Goal: Transaction & Acquisition: Book appointment/travel/reservation

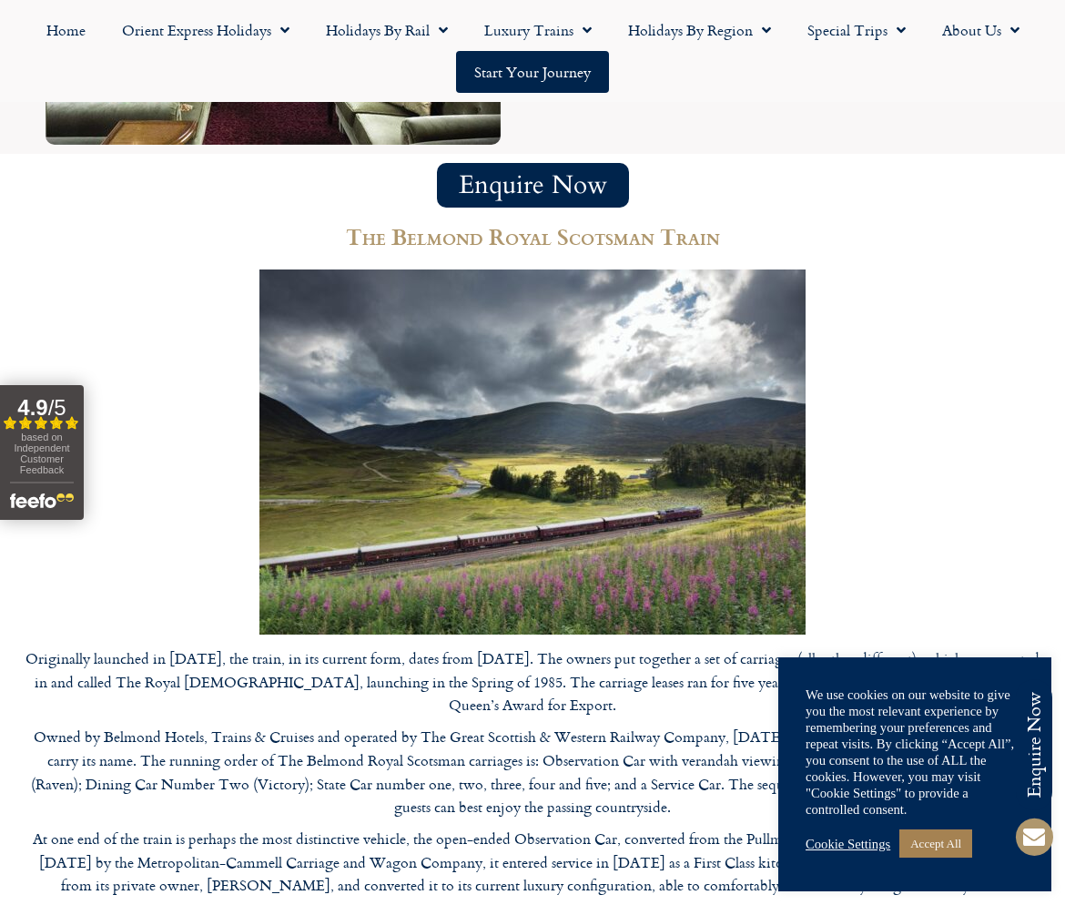
scroll to position [3763, 0]
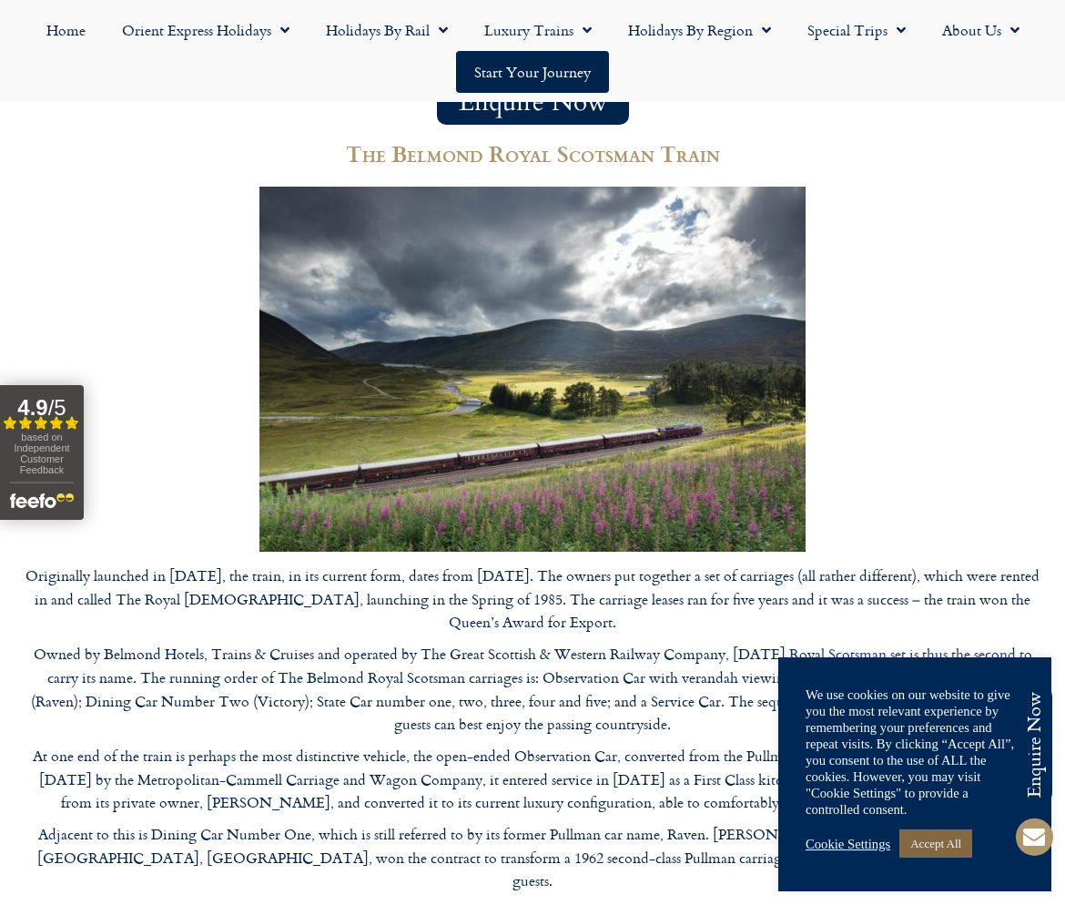
click at [950, 847] on link "Accept All" at bounding box center [935, 843] width 73 height 28
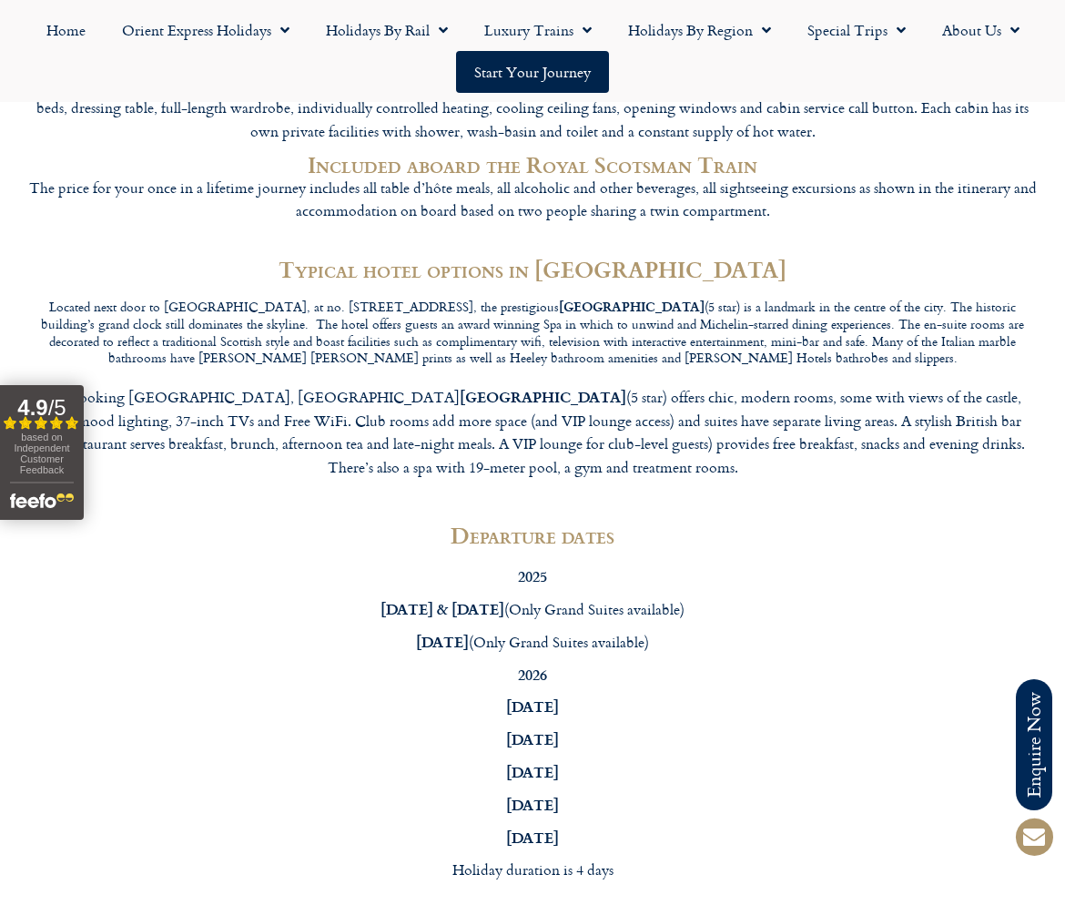
scroll to position [4764, 0]
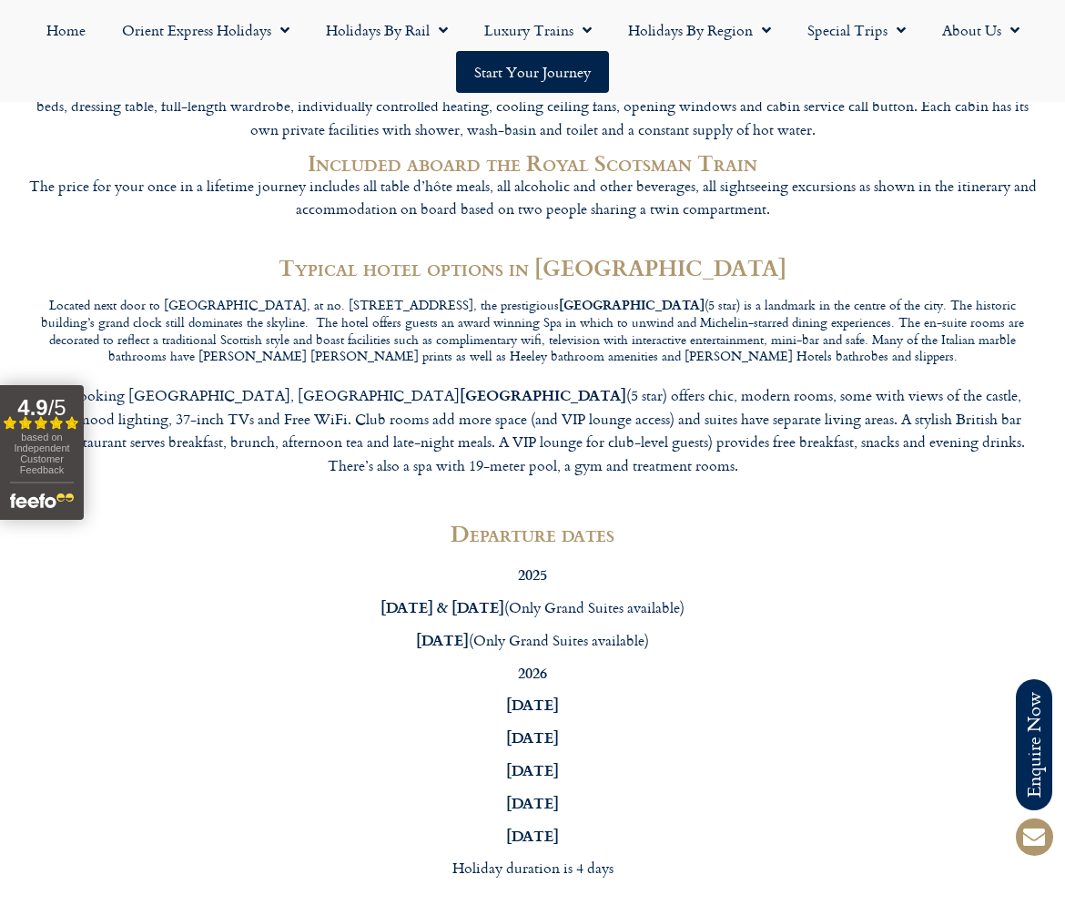
click at [594, 791] on p "5th August 2026" at bounding box center [532, 803] width 1001 height 25
click at [559, 792] on strong "5th August 2026" at bounding box center [532, 802] width 53 height 21
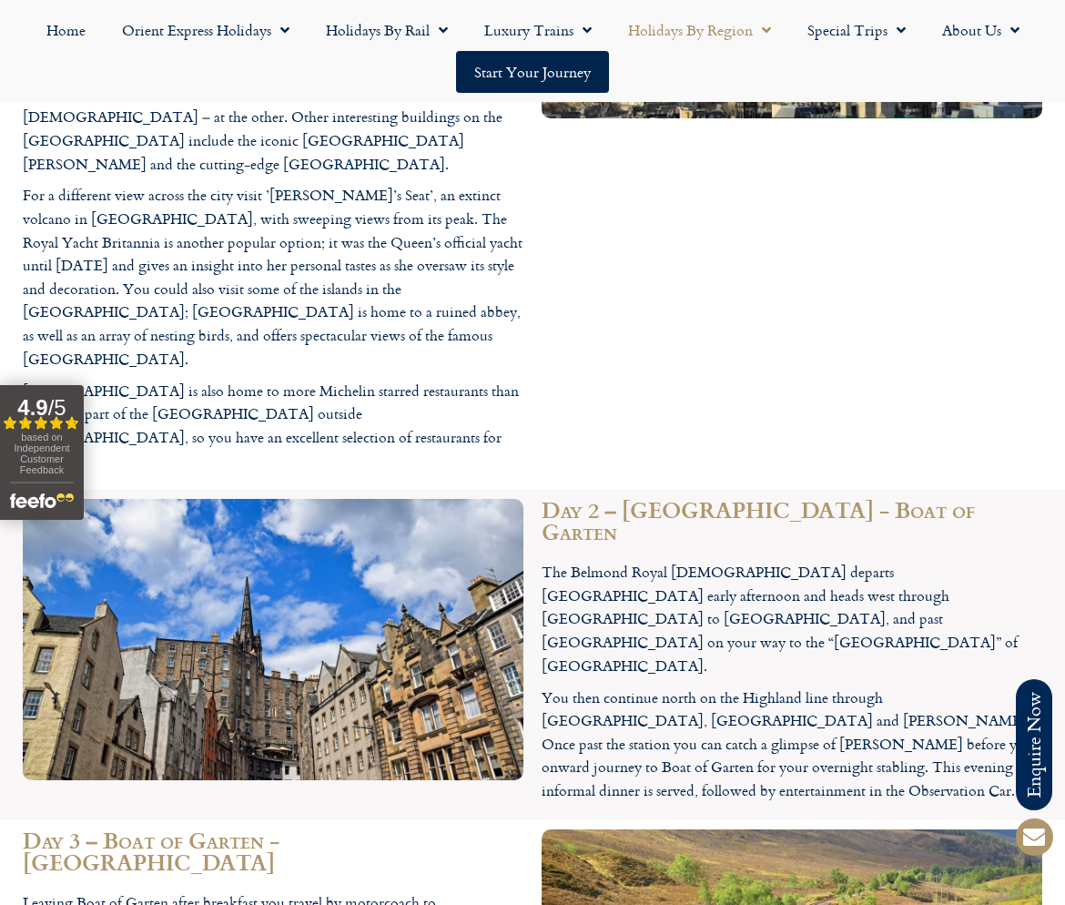
scroll to position [2393, 0]
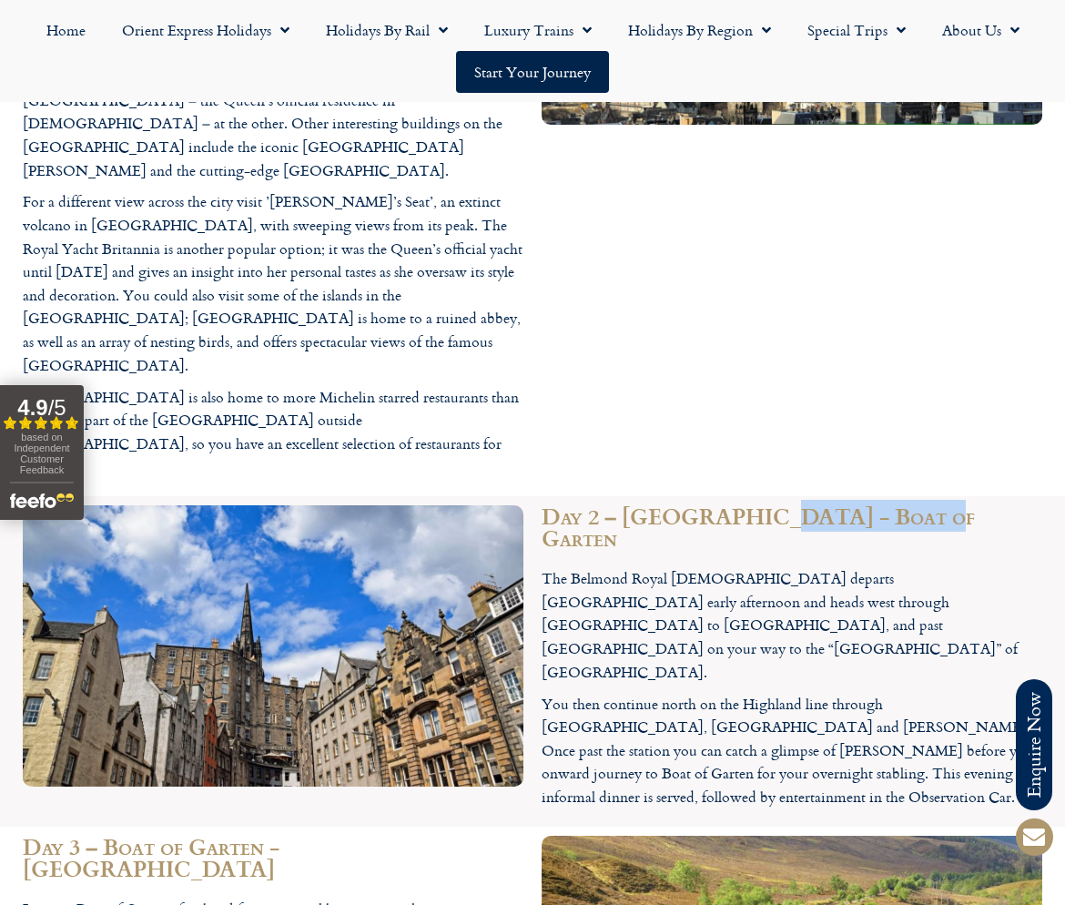
drag, startPoint x: 756, startPoint y: 390, endPoint x: 917, endPoint y: 391, distance: 161.1
click at [917, 505] on h2 "Day 2 – Edinburgh - Boat of Garten" at bounding box center [792, 527] width 501 height 44
copy h2 "Boat of Garten"
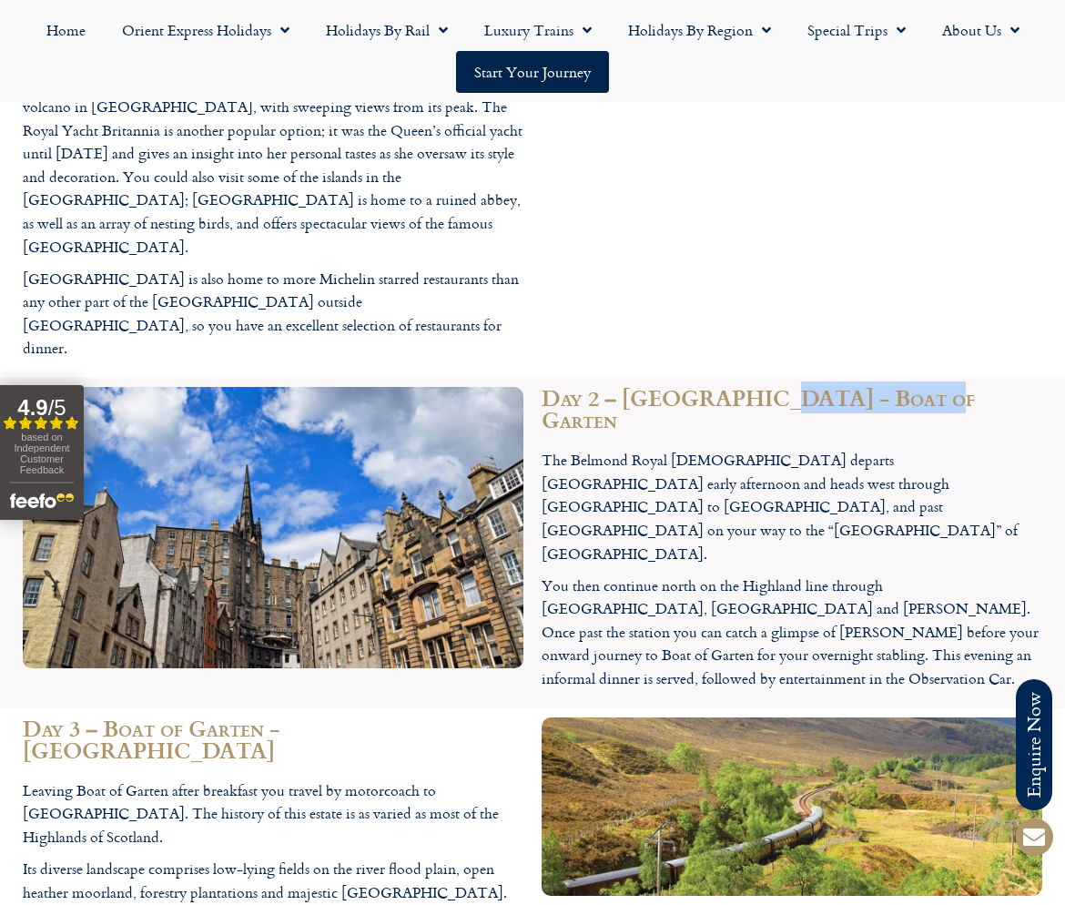
scroll to position [2534, 0]
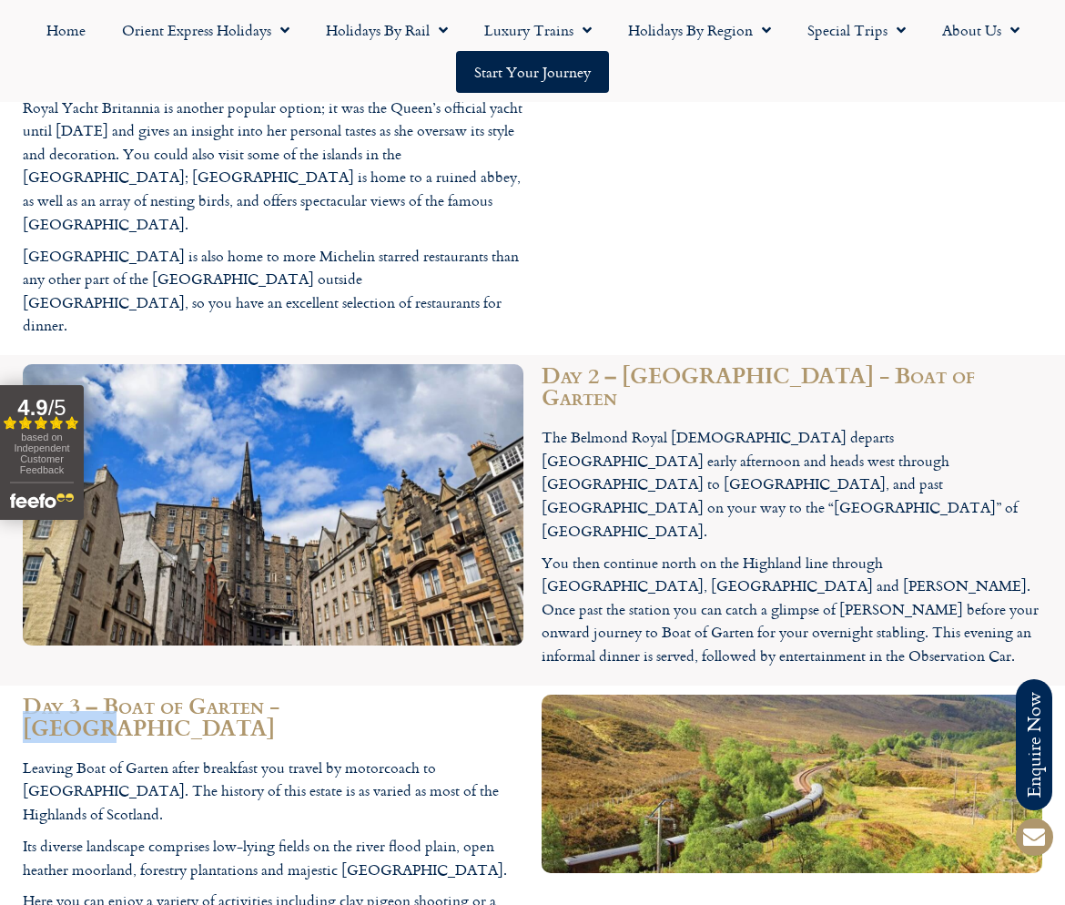
drag, startPoint x: 289, startPoint y: 545, endPoint x: 381, endPoint y: 546, distance: 92.9
click at [381, 695] on h2 "Day 3 – Boat of Garten - Dundee" at bounding box center [273, 717] width 501 height 44
copy h2 "Dundee"
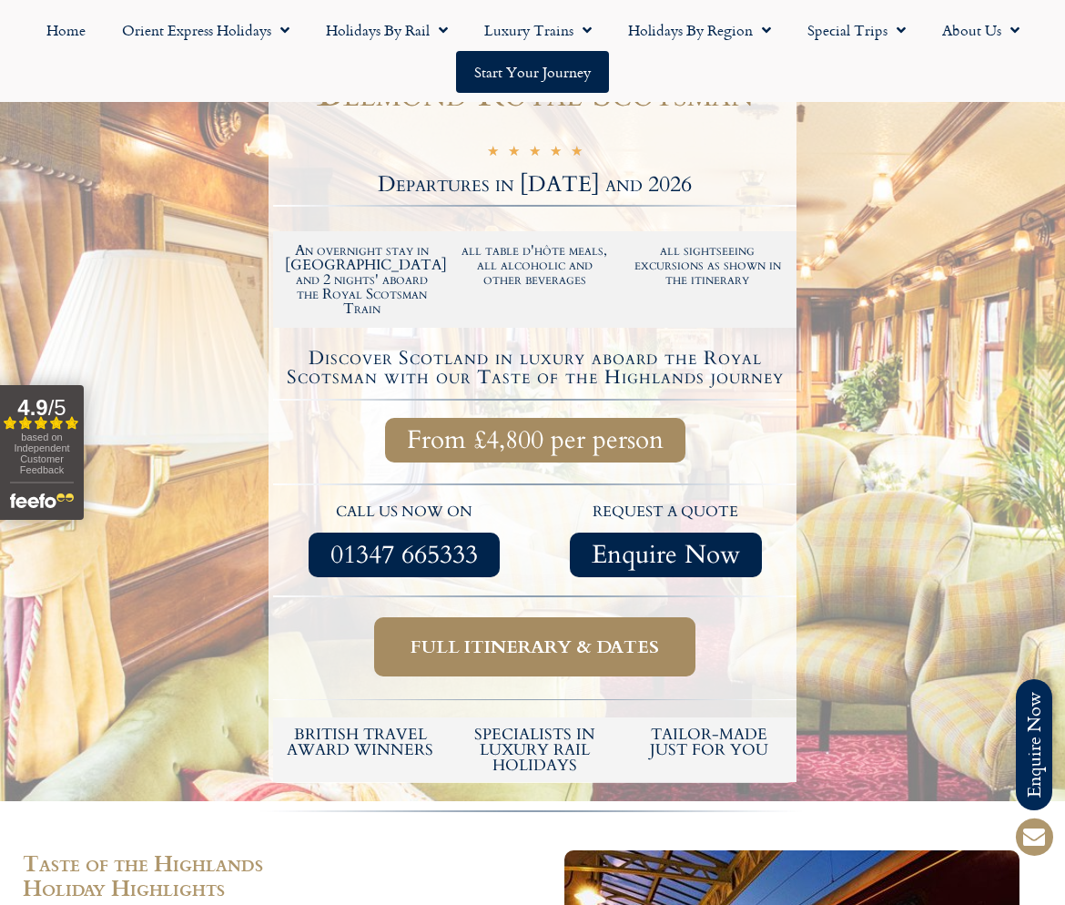
scroll to position [359, 0]
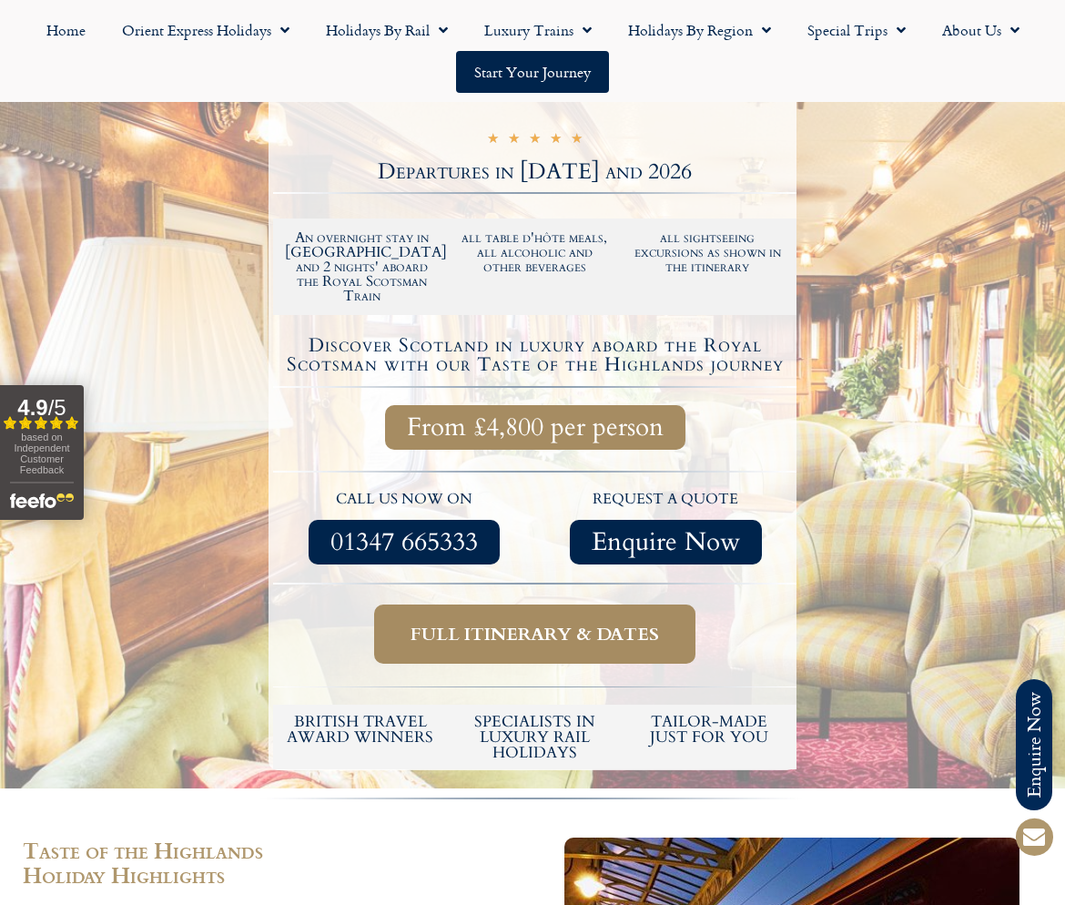
click at [564, 623] on span "Full itinerary & dates" at bounding box center [535, 634] width 249 height 23
click at [533, 623] on span "Full itinerary & dates" at bounding box center [535, 634] width 249 height 23
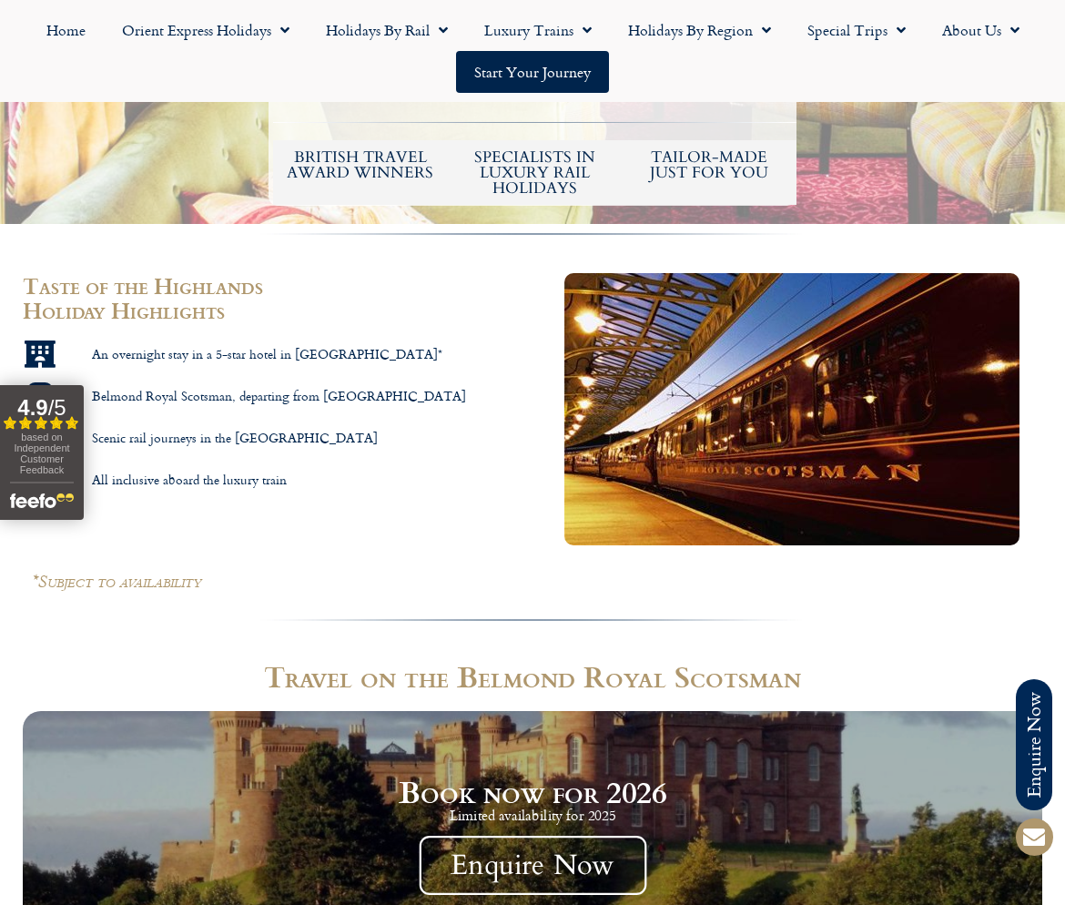
scroll to position [530, 0]
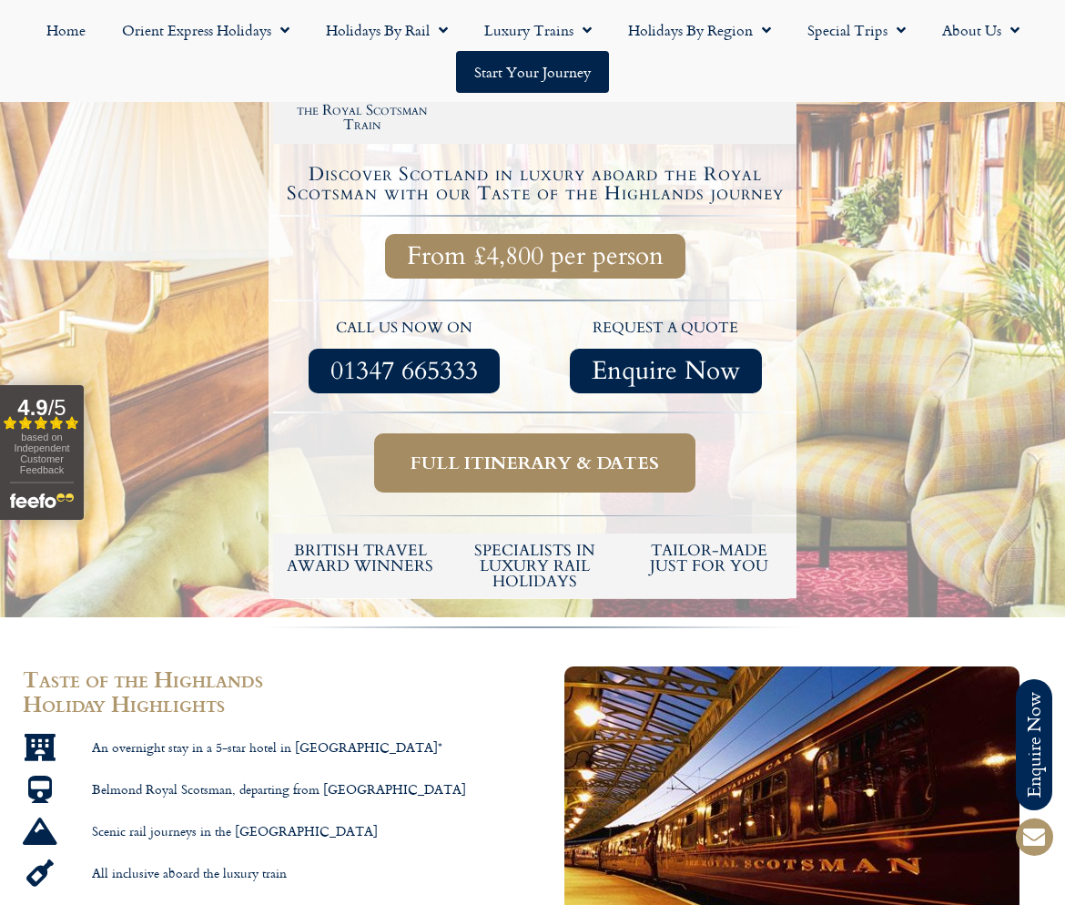
click at [510, 452] on span "Full itinerary & dates" at bounding box center [535, 463] width 249 height 23
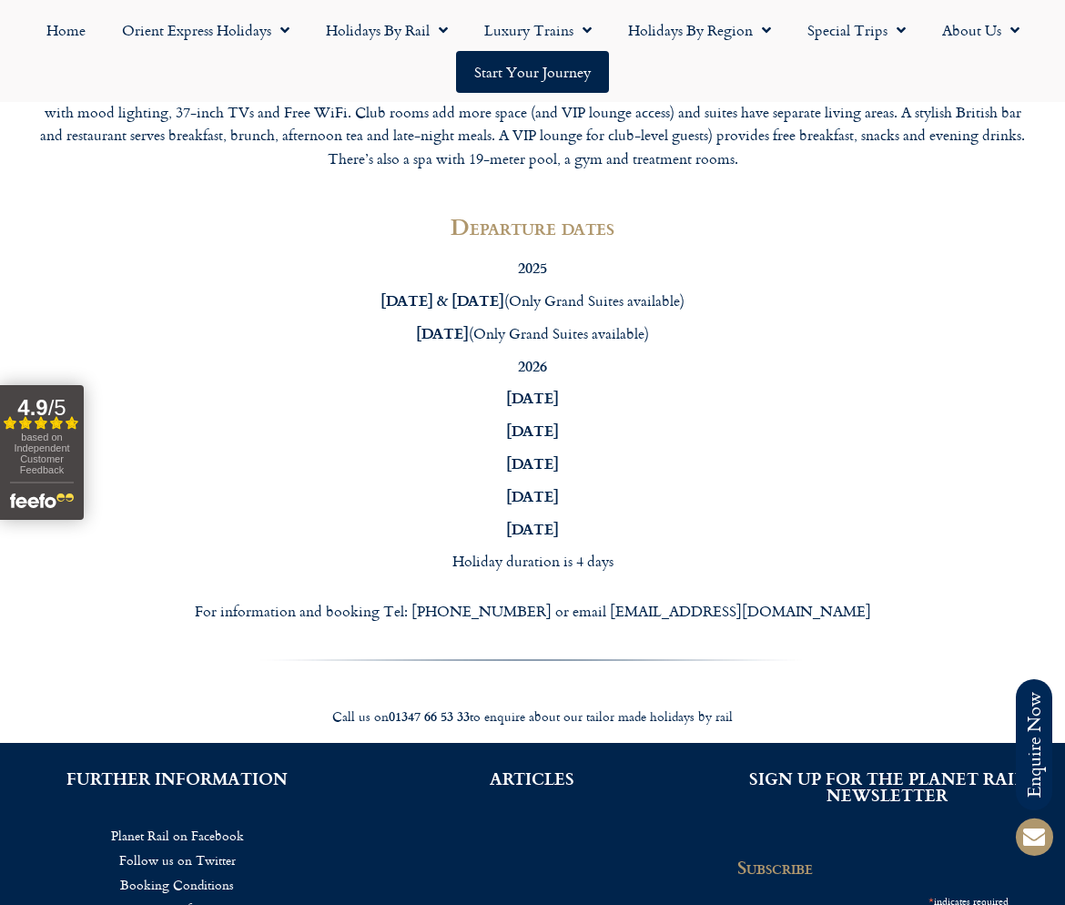
scroll to position [5067, 0]
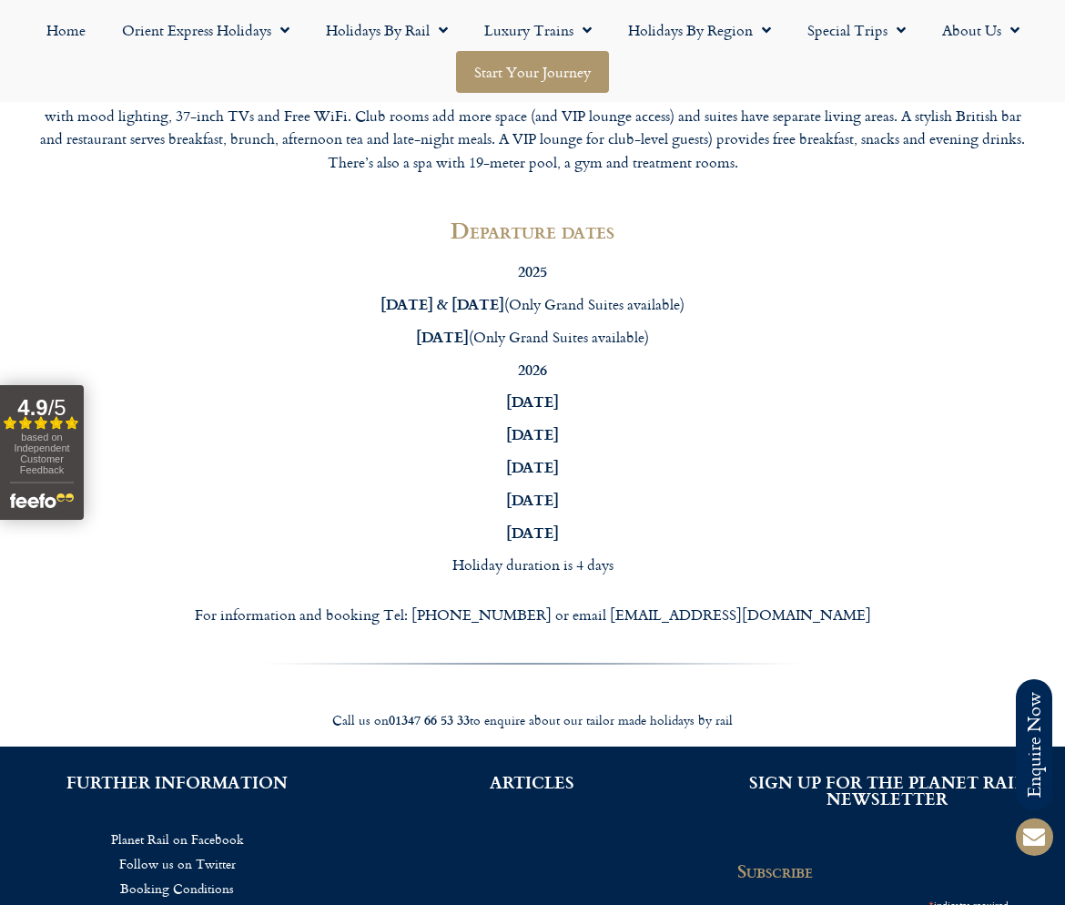
click at [482, 82] on link "Start your Journey" at bounding box center [532, 72] width 153 height 42
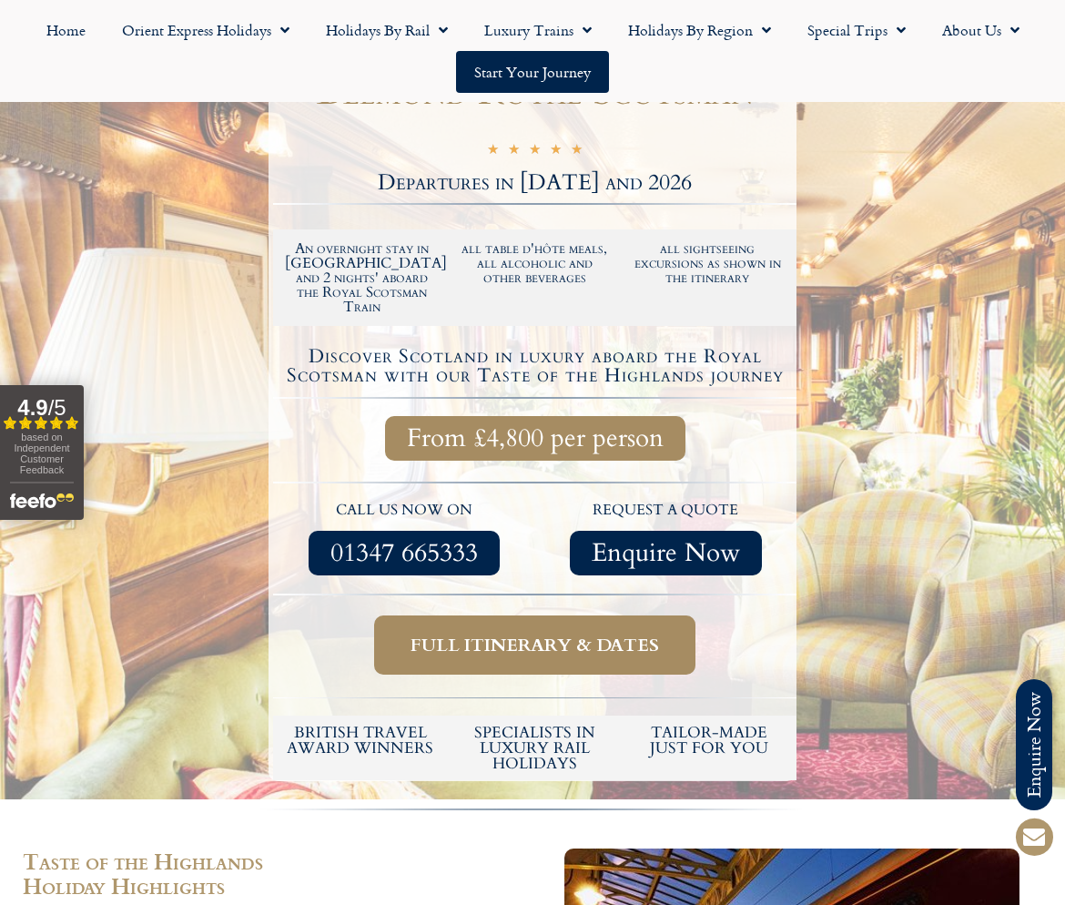
scroll to position [357, 0]
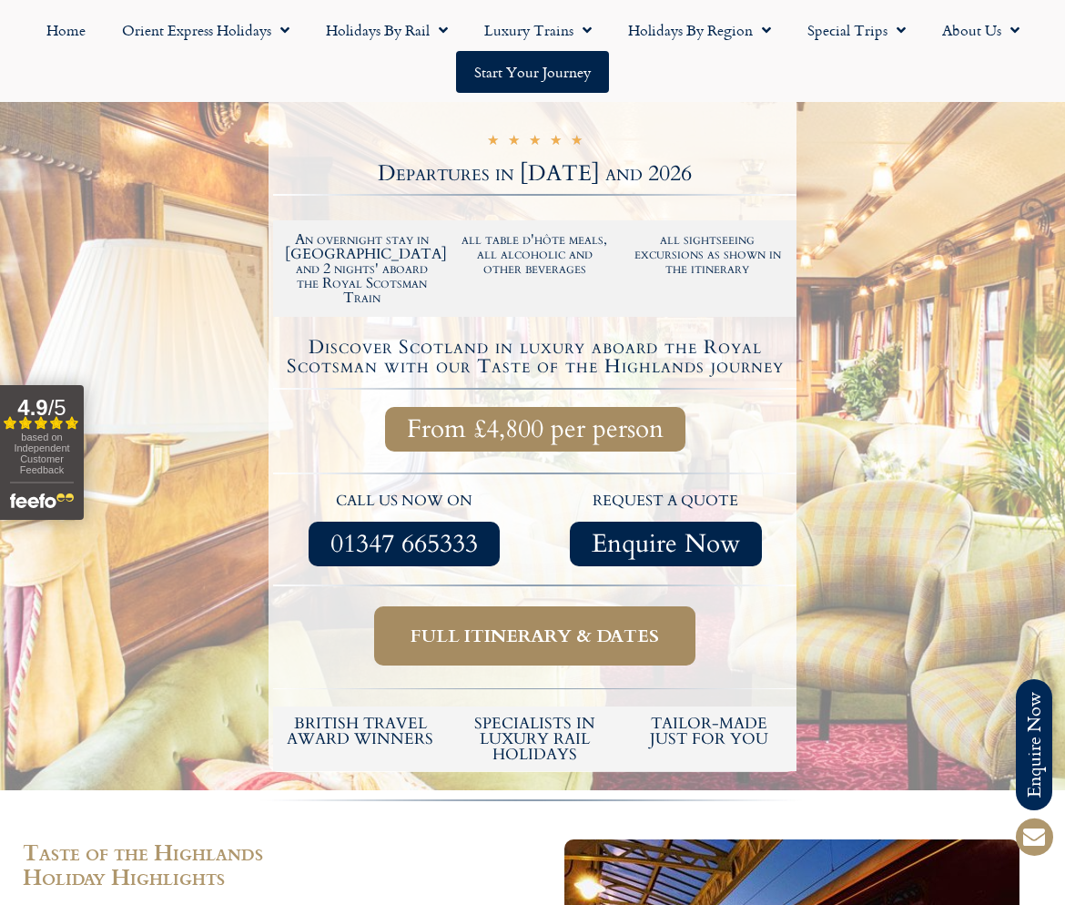
click at [624, 533] on span "Enquire Now" at bounding box center [666, 544] width 148 height 23
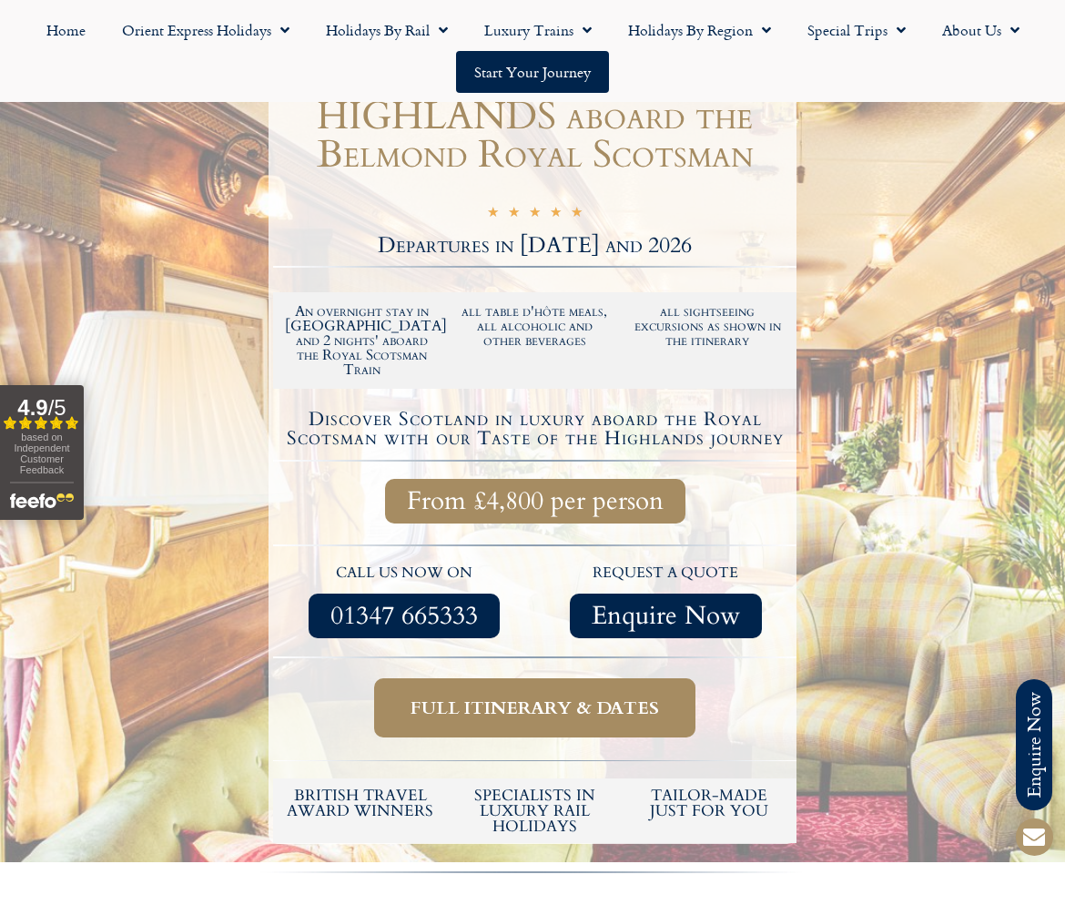
scroll to position [289, 0]
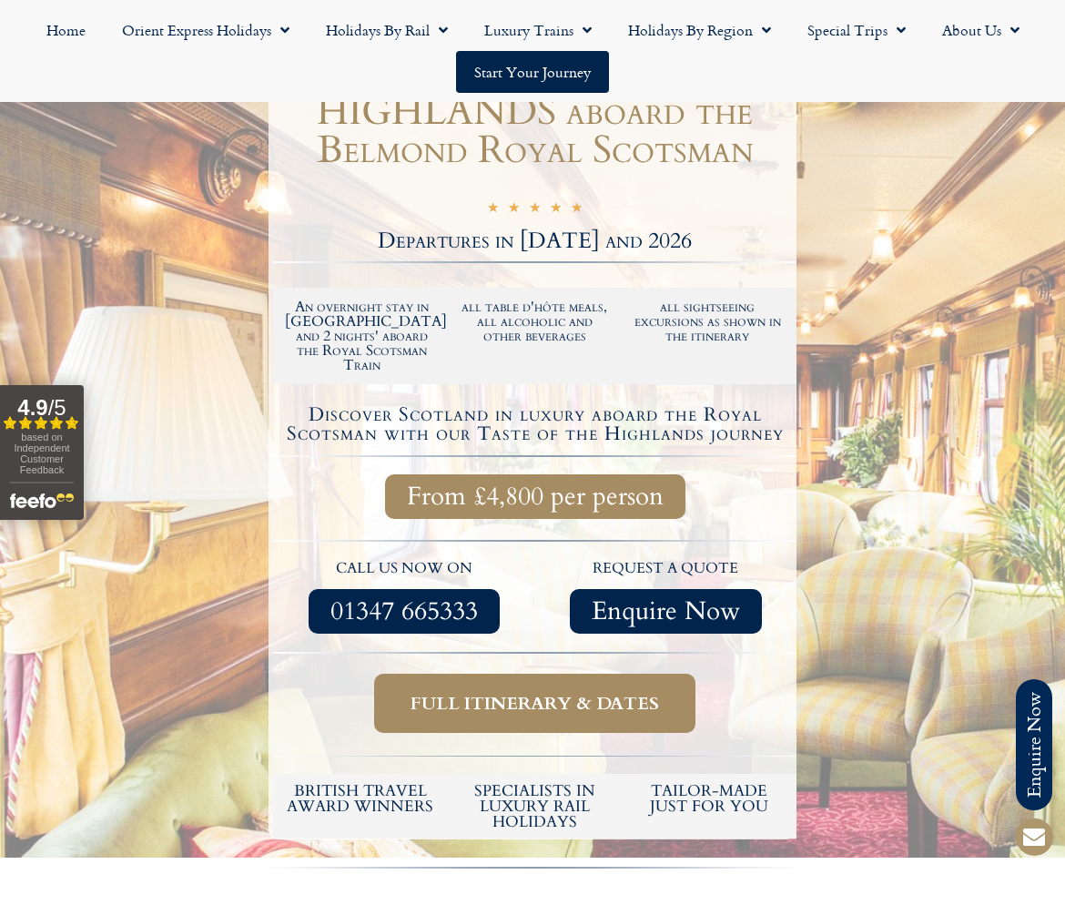
drag, startPoint x: 233, startPoint y: 80, endPoint x: 980, endPoint y: 4, distance: 750.4
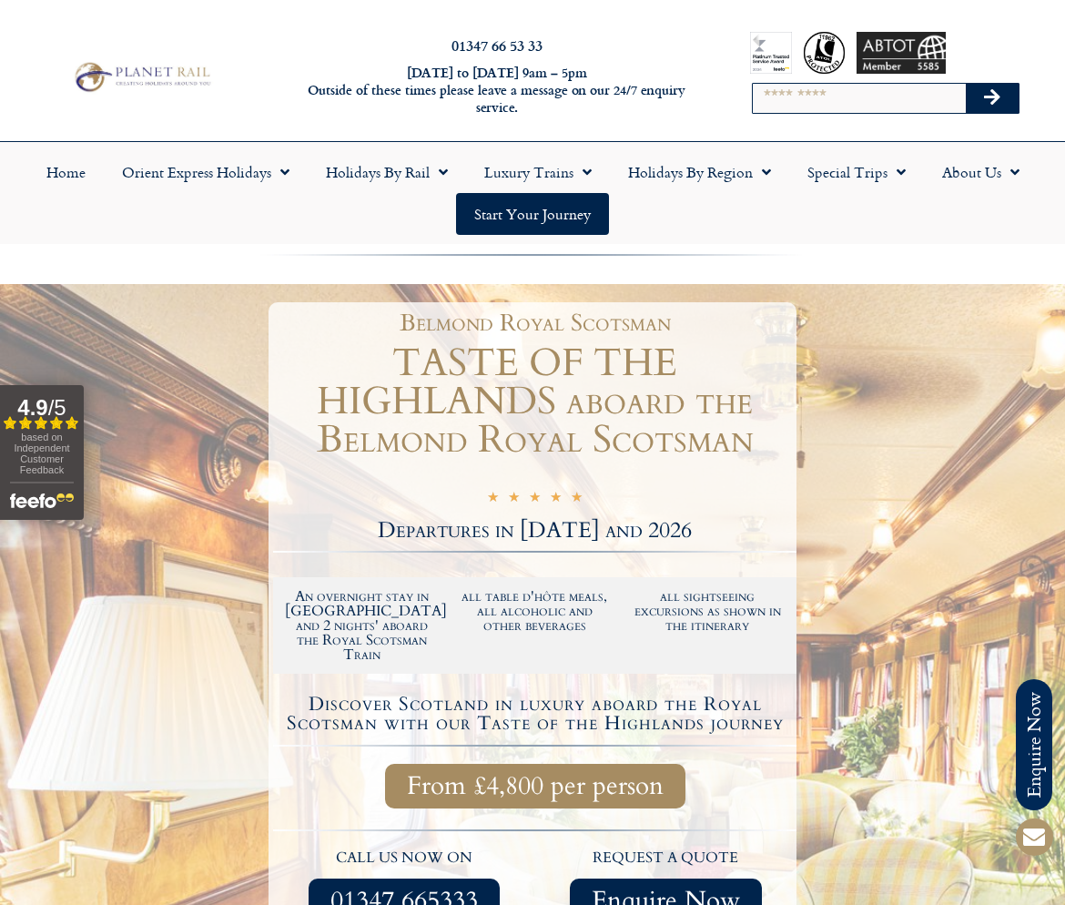
scroll to position [0, 0]
